Goal: Find specific page/section: Find specific page/section

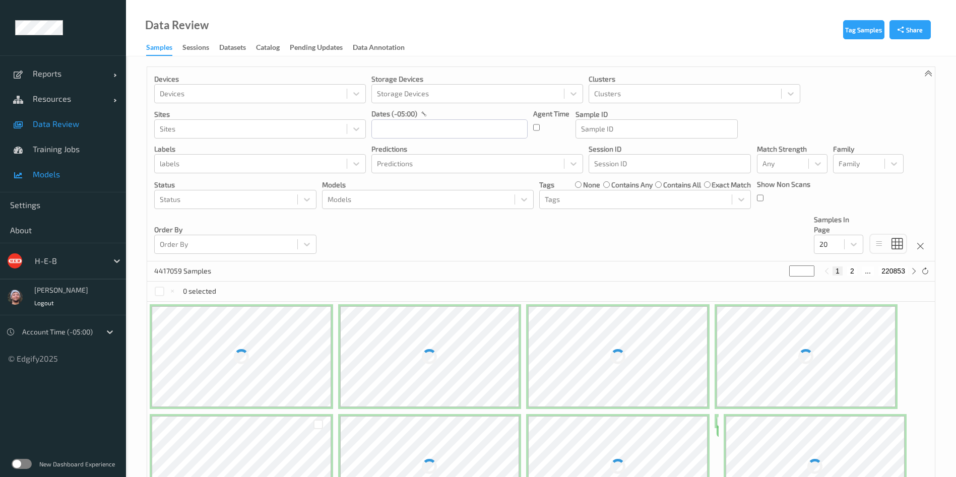
click at [81, 172] on span "Models" at bounding box center [74, 174] width 83 height 10
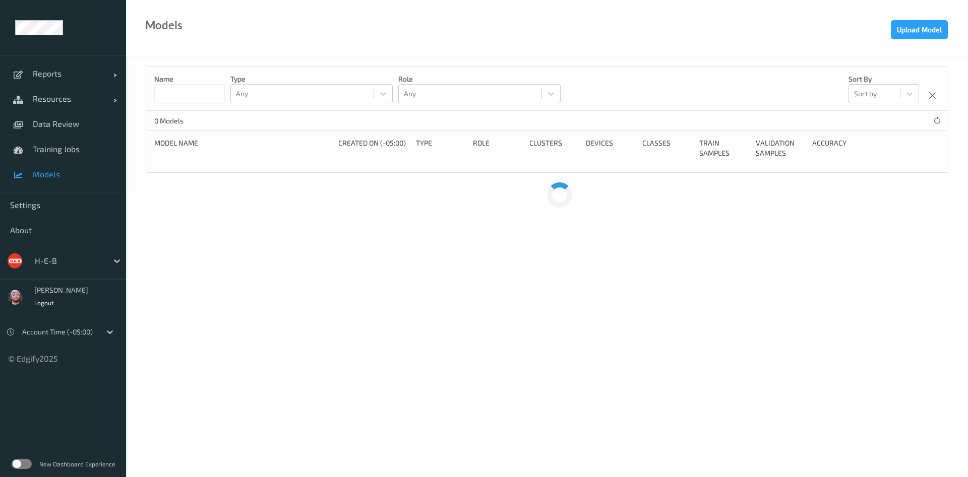
click at [57, 254] on div "H-E-B" at bounding box center [69, 261] width 78 height 16
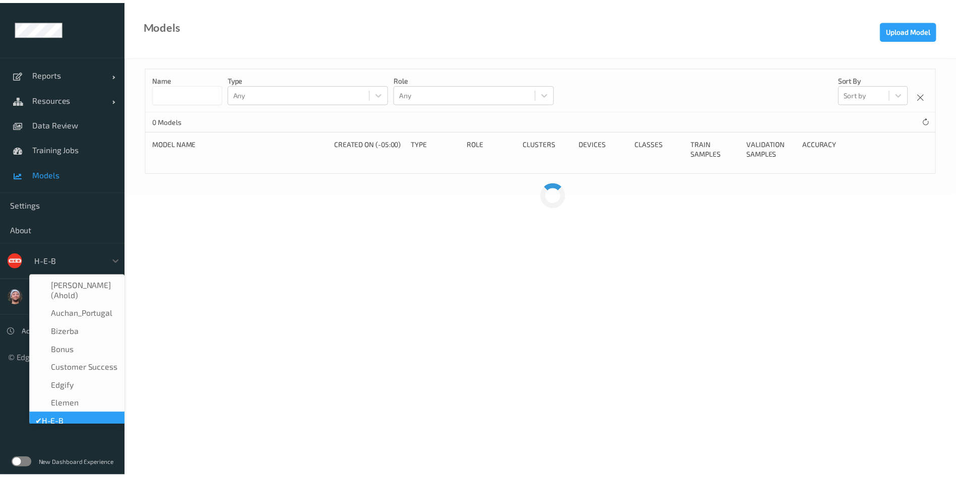
scroll to position [12, 0]
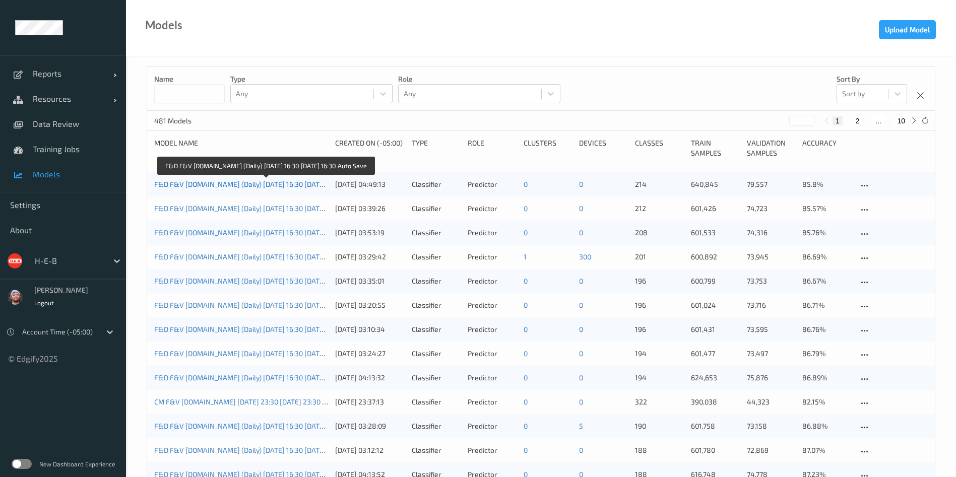
click at [203, 185] on link "F&D F&V [DOMAIN_NAME] (Daily) [DATE] 16:30 [DATE] 16:30 Auto Save" at bounding box center [266, 184] width 224 height 9
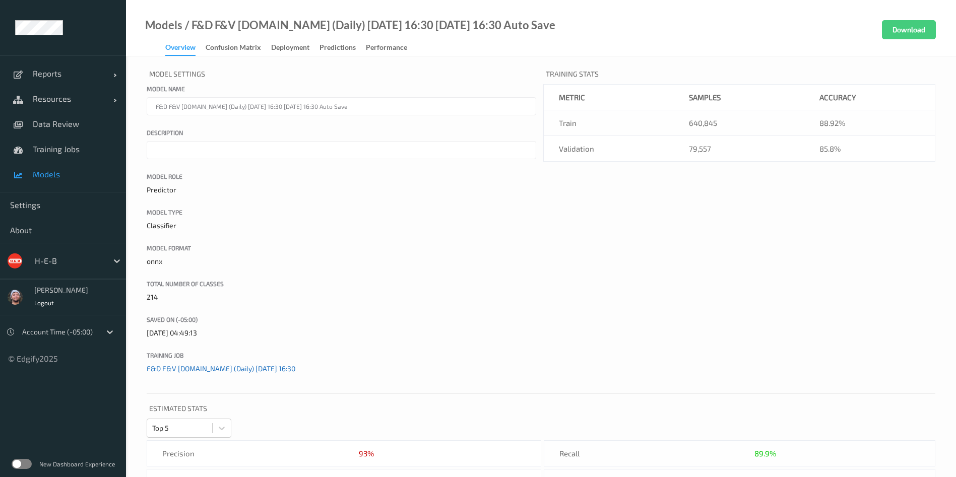
click at [216, 366] on link "F&D F&V [DOMAIN_NAME] (Daily) [DATE] 16:30" at bounding box center [221, 368] width 149 height 9
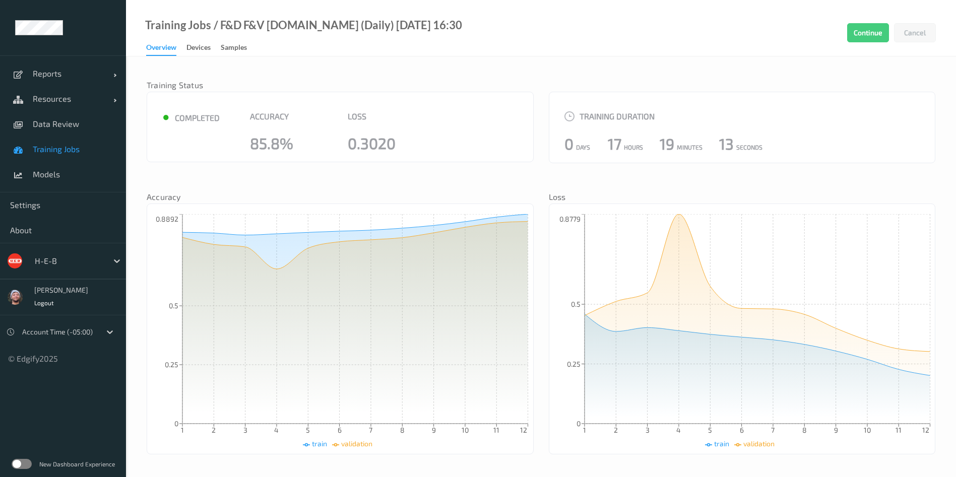
scroll to position [260, 0]
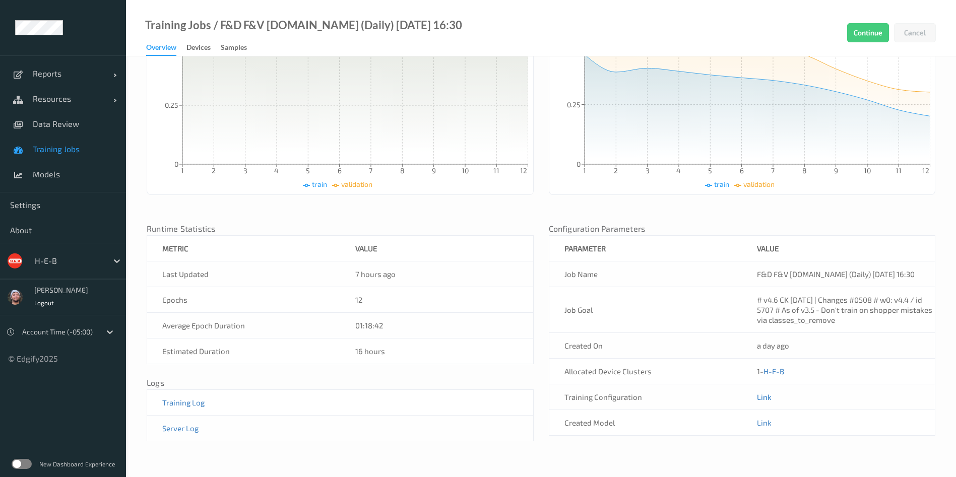
click at [766, 395] on link "Link" at bounding box center [764, 397] width 15 height 9
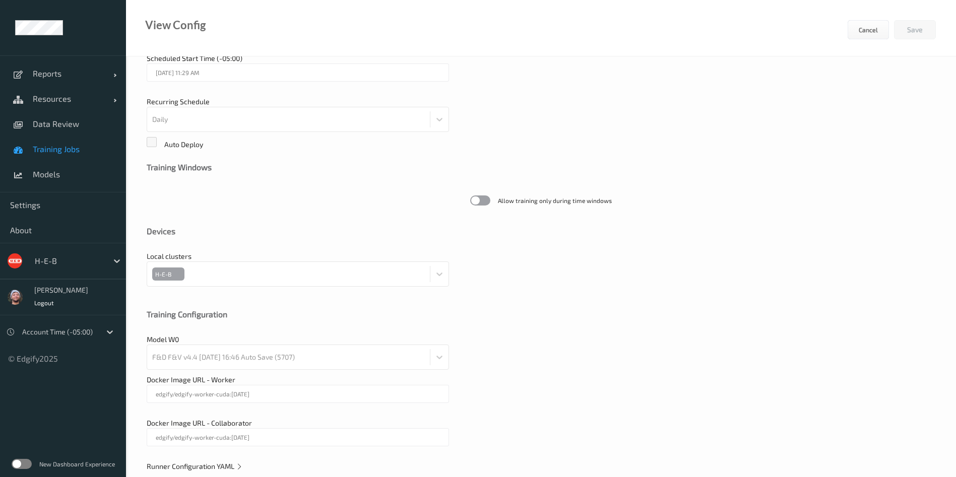
scroll to position [217, 0]
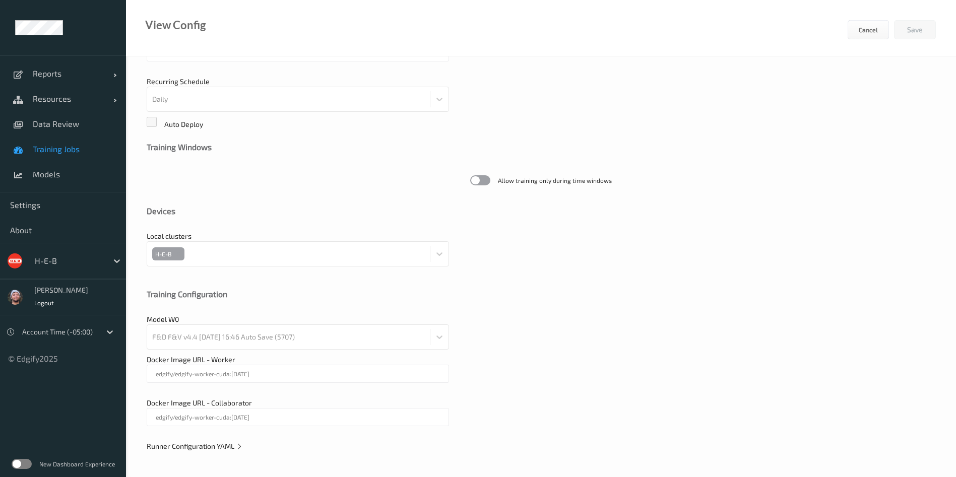
click at [173, 447] on span "Runner Configuration YAML" at bounding box center [195, 446] width 96 height 9
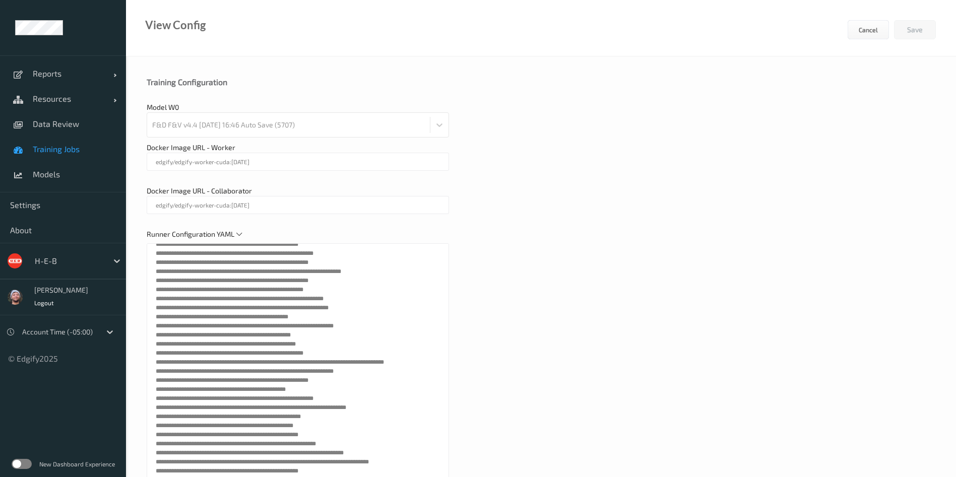
scroll to position [279, 0]
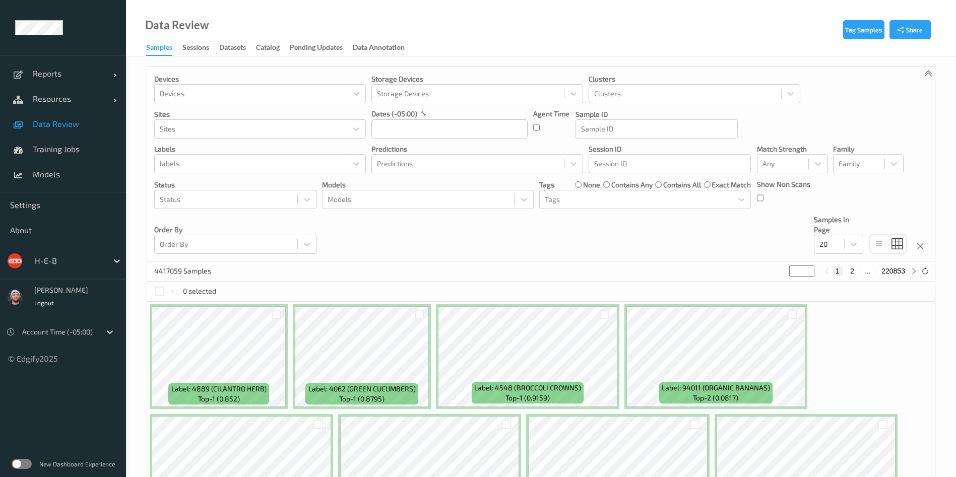
click at [24, 421] on ul "Reports Default Report Customized Report Resources Devices Clusters Sites Data …" at bounding box center [63, 238] width 126 height 477
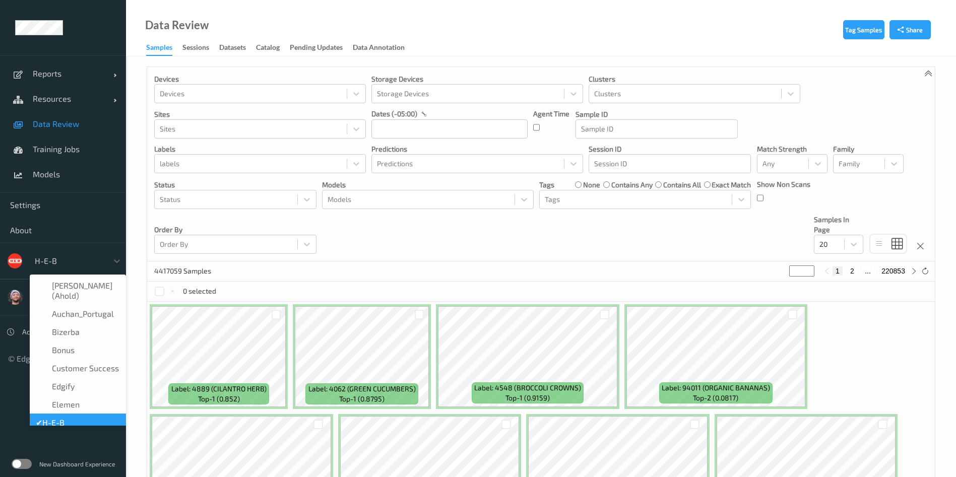
click at [43, 256] on div at bounding box center [69, 261] width 68 height 12
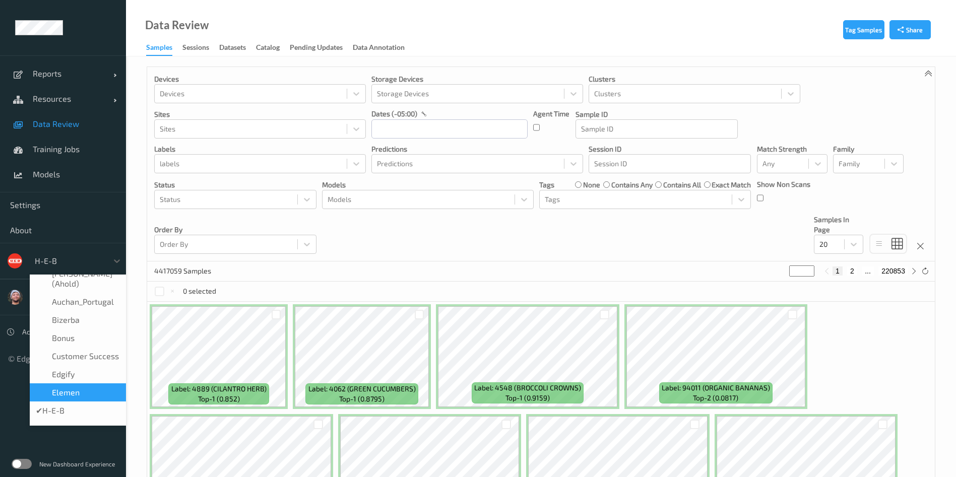
scroll to position [54, 0]
